Goal: Information Seeking & Learning: Learn about a topic

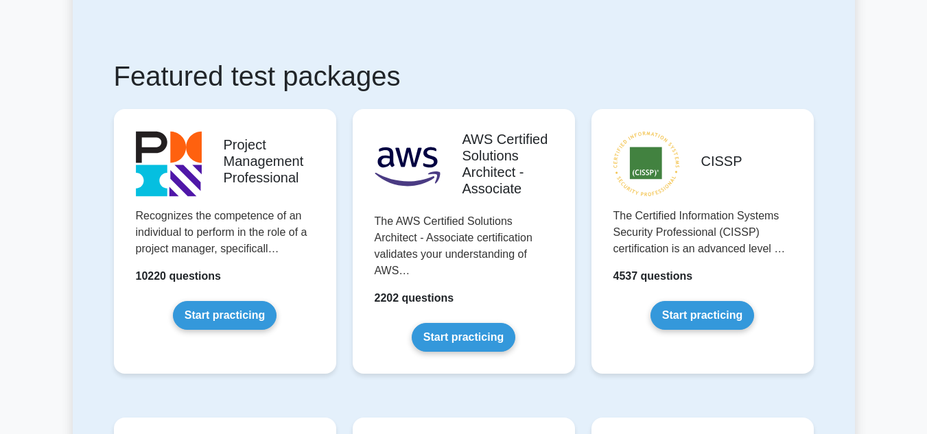
scroll to position [343, 0]
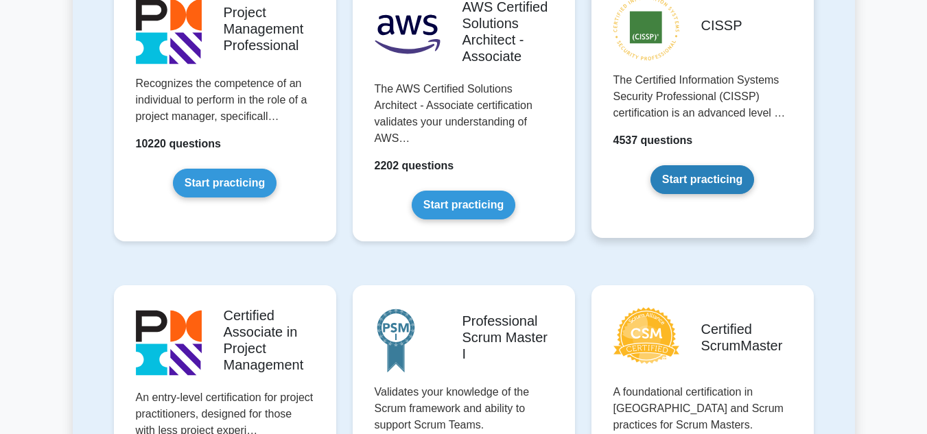
click at [704, 179] on link "Start practicing" at bounding box center [703, 179] width 104 height 29
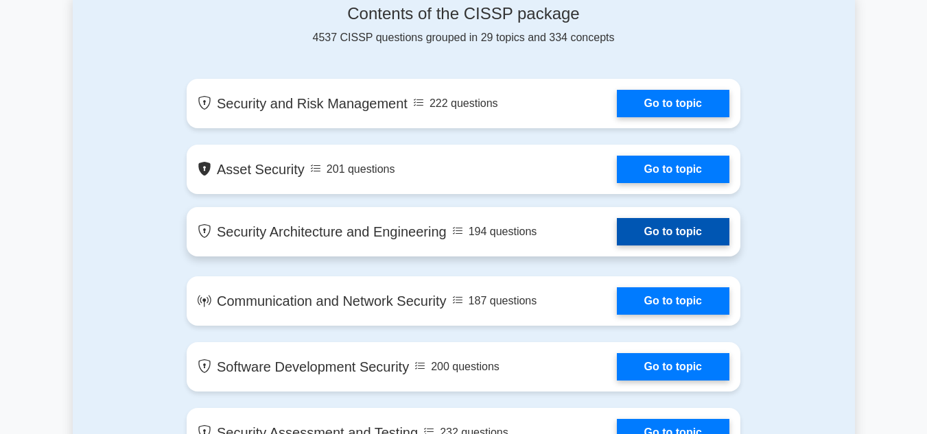
scroll to position [755, 0]
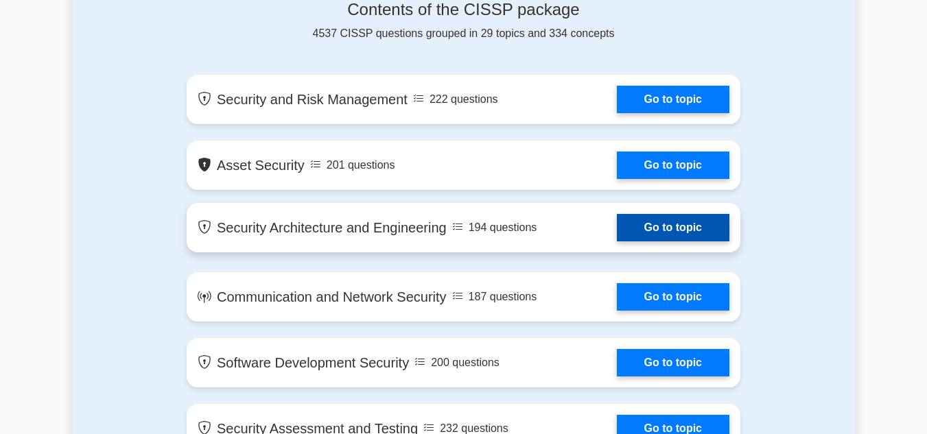
click at [705, 237] on link "Go to topic" at bounding box center [673, 227] width 113 height 27
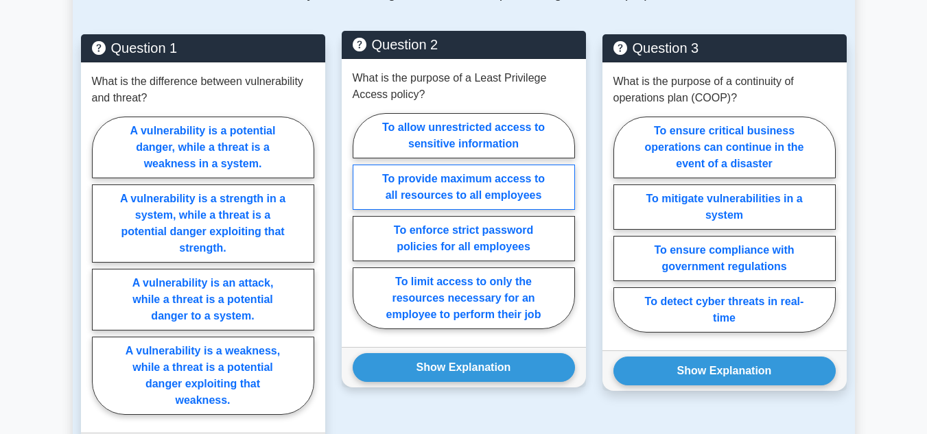
scroll to position [1167, 0]
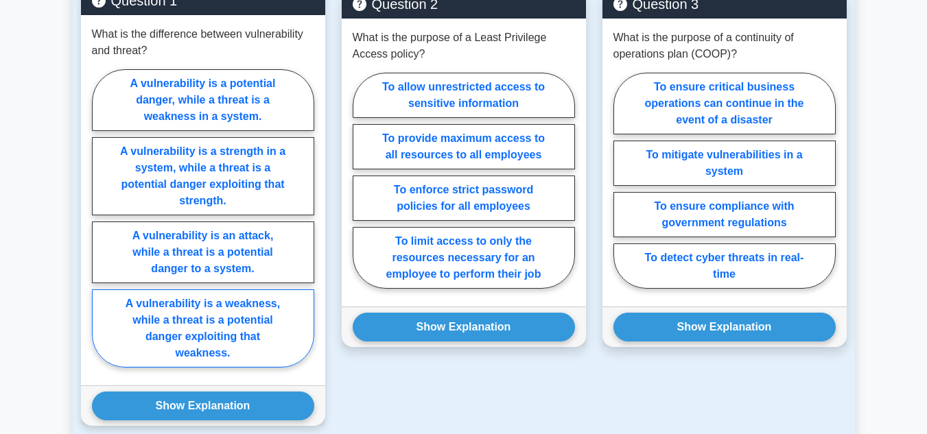
click at [242, 297] on label "A vulnerability is a weakness, while a threat is a potential danger exploiting …" at bounding box center [203, 329] width 222 height 78
click at [101, 227] on input "A vulnerability is a weakness, while a threat is a potential danger exploiting …" at bounding box center [96, 222] width 9 height 9
radio input "true"
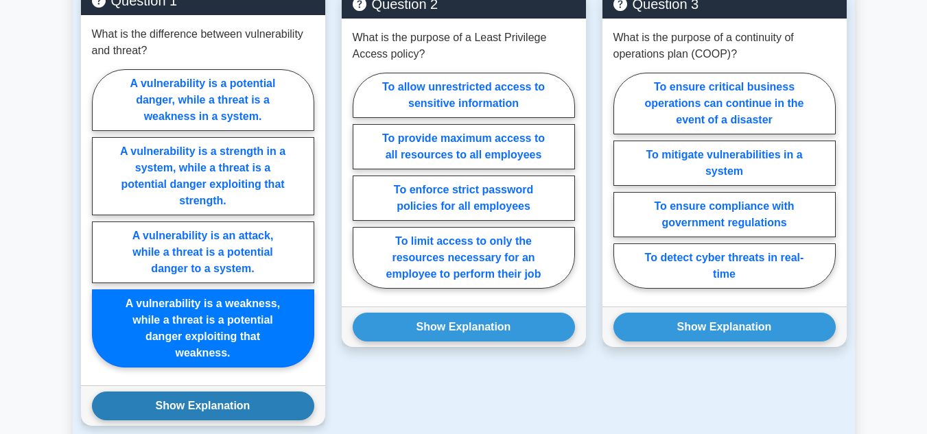
click at [224, 392] on button "Show Explanation" at bounding box center [203, 406] width 222 height 29
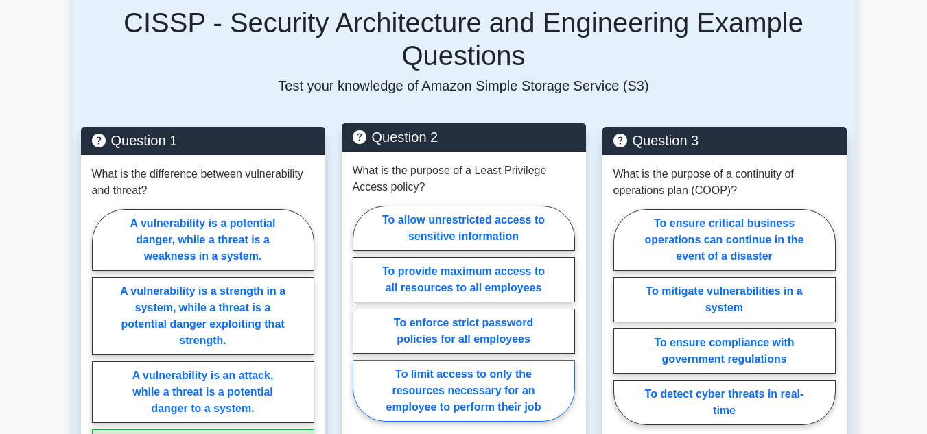
scroll to position [1029, 0]
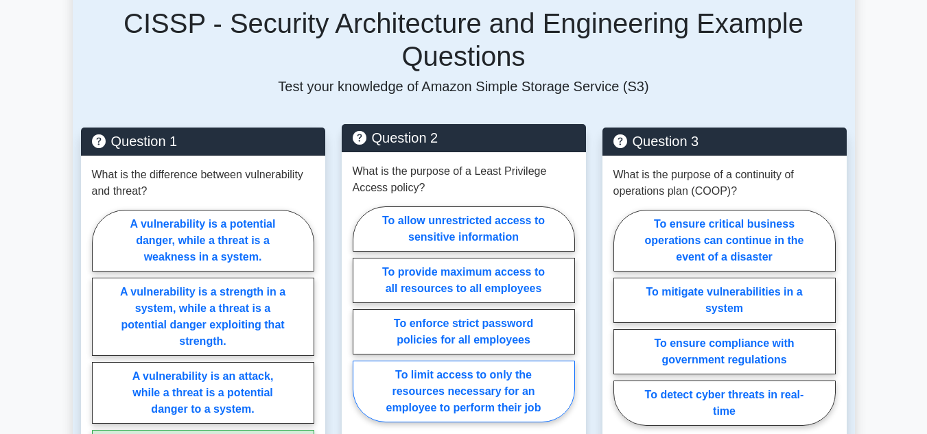
click at [502, 361] on label "To limit access to only the resources necessary for an employee to perform thei…" at bounding box center [464, 392] width 222 height 62
click at [362, 323] on input "To limit access to only the resources necessary for an employee to perform thei…" at bounding box center [357, 318] width 9 height 9
radio input "true"
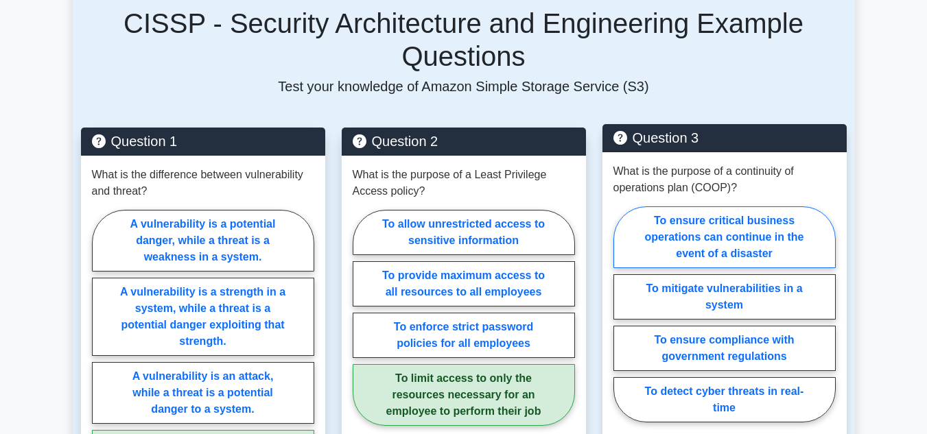
click at [707, 207] on label "To ensure critical business operations can continue in the event of a disaster" at bounding box center [724, 238] width 222 height 62
click at [622, 314] on input "To ensure critical business operations can continue in the event of a disaster" at bounding box center [617, 318] width 9 height 9
radio input "true"
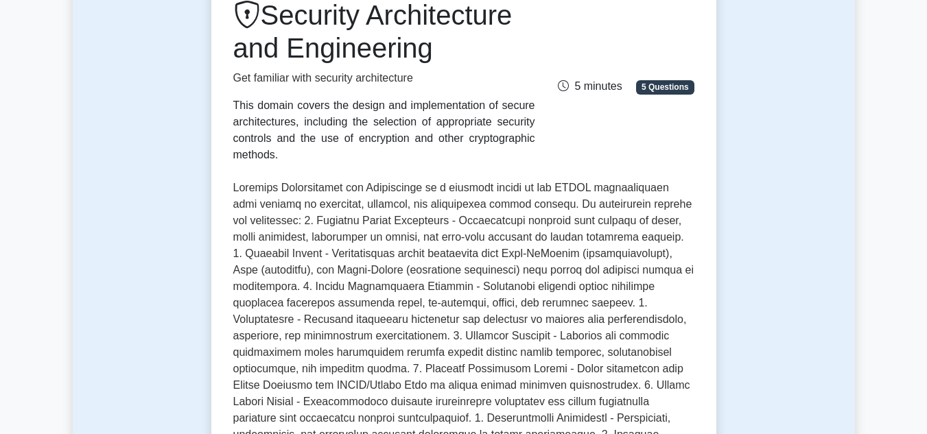
scroll to position [0, 0]
